Goal: Information Seeking & Learning: Learn about a topic

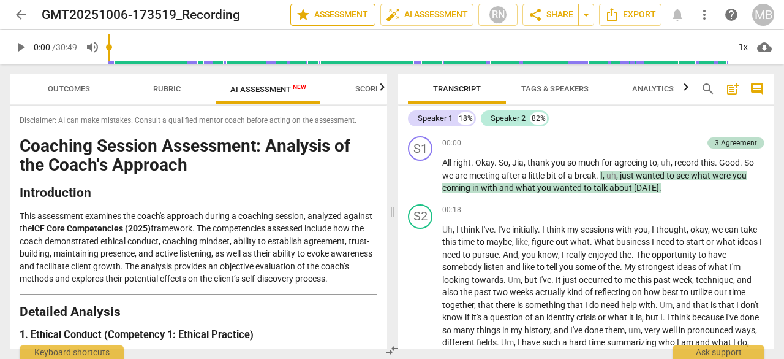
scroll to position [2050, 0]
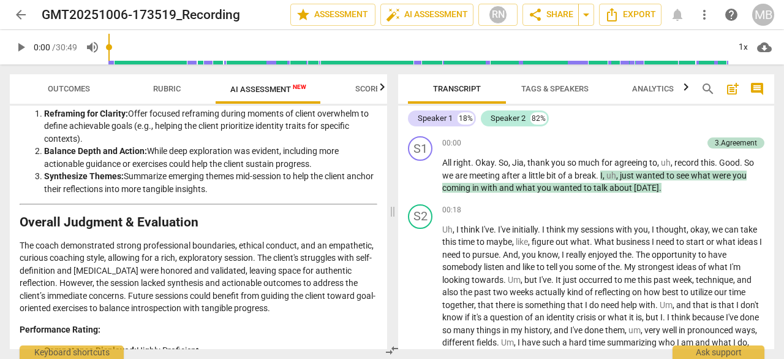
click at [161, 170] on li "Balance Depth and Action: While deep exploration was evident, including more ac…" at bounding box center [210, 157] width 333 height 25
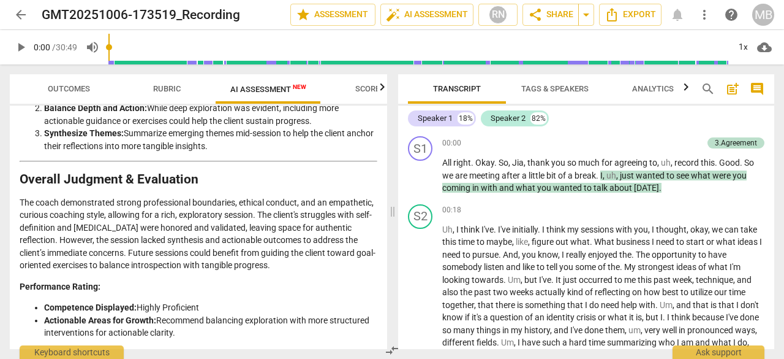
click at [178, 330] on li "Actionable Areas for Growth: Recommend balancing exploration with more structur…" at bounding box center [210, 326] width 333 height 25
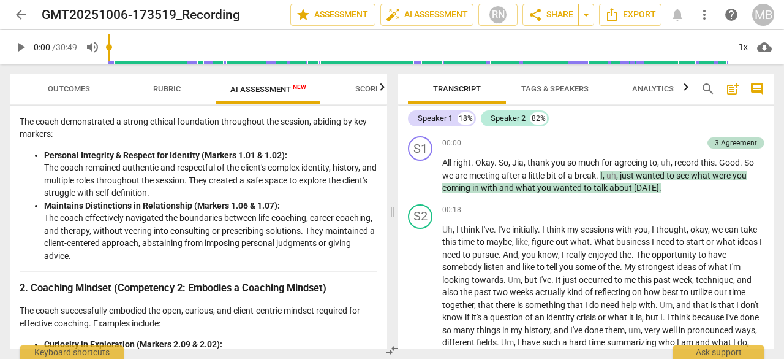
scroll to position [235, 0]
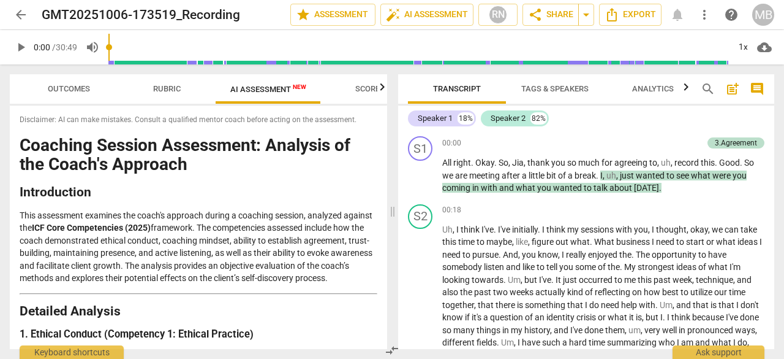
scroll to position [0, 0]
click at [21, 150] on h1 "Coaching Session Assessment: Analysis of the Coach's Approach" at bounding box center [199, 156] width 358 height 38
click at [26, 145] on h1 "Coaching Session Assessment: Analysis of the Coach's Approach" at bounding box center [199, 156] width 358 height 38
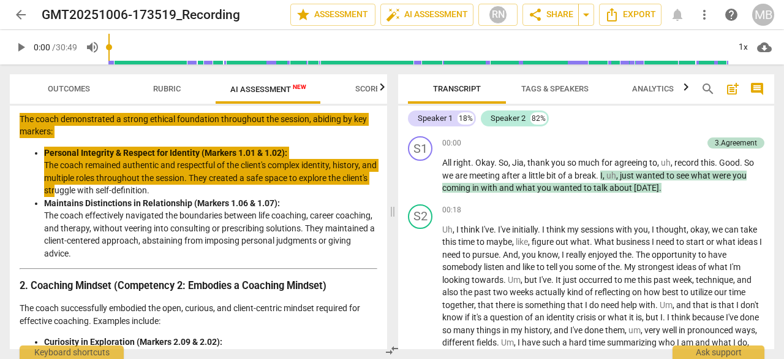
scroll to position [242, 0]
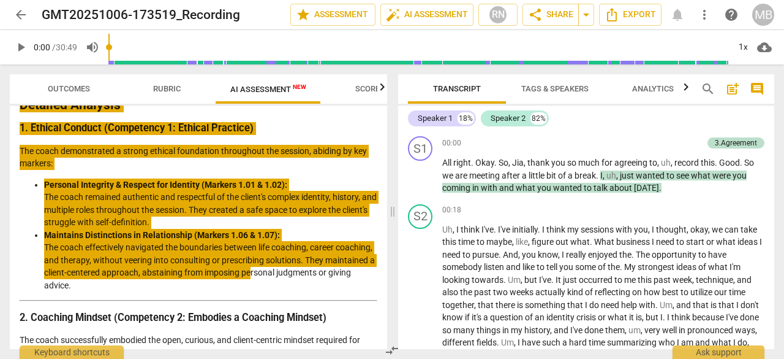
scroll to position [216, 0]
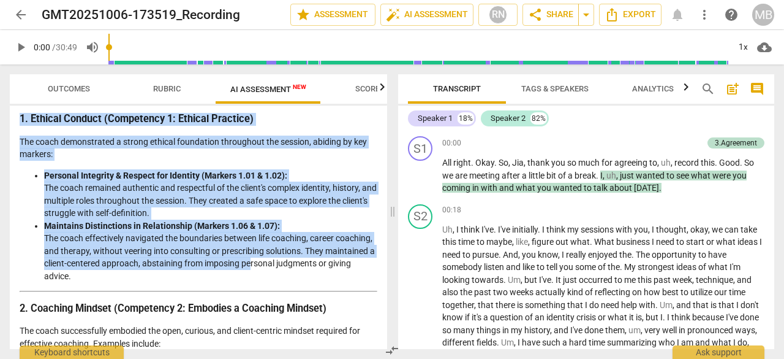
click at [174, 259] on li "Maintains Distinctions in Relationship (Markers 1.06 & 1.07): The coach effecti…" at bounding box center [210, 250] width 333 height 63
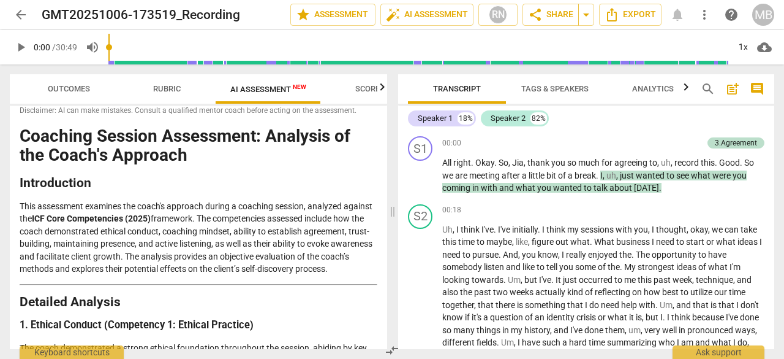
scroll to position [0, 0]
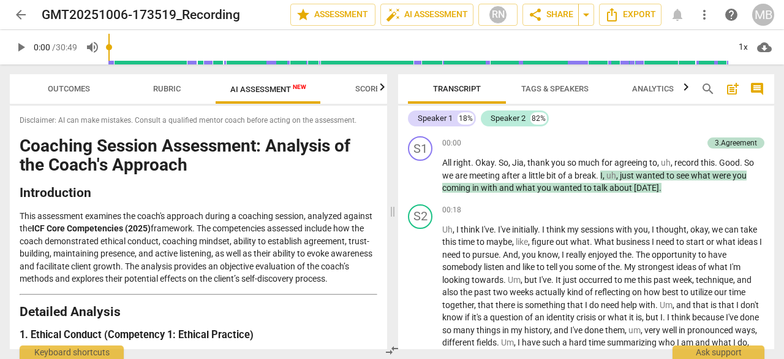
drag, startPoint x: 176, startPoint y: 330, endPoint x: 18, endPoint y: 143, distance: 244.4
click at [18, 143] on div "Disclaimer: AI can make mistakes. Consult a qualified mentor coach before actin…" at bounding box center [199, 226] width 378 height 243
copy div "Loremips Dolorsi Ametconsec: Adipisci el sed Doeiu't Incididu Utlaboreetdo Magn…"
